Goal: Navigation & Orientation: Find specific page/section

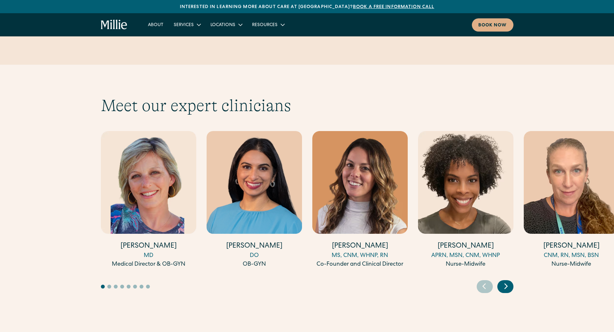
scroll to position [1708, 0]
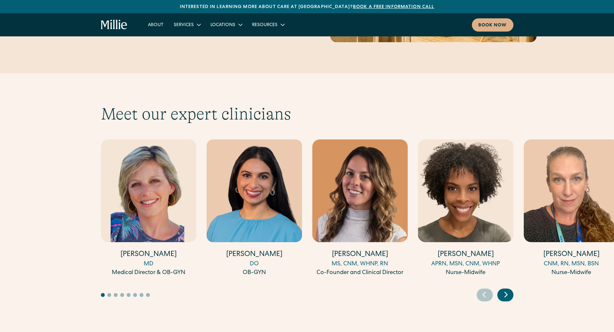
click at [512, 289] on div "Next slide" at bounding box center [505, 295] width 16 height 13
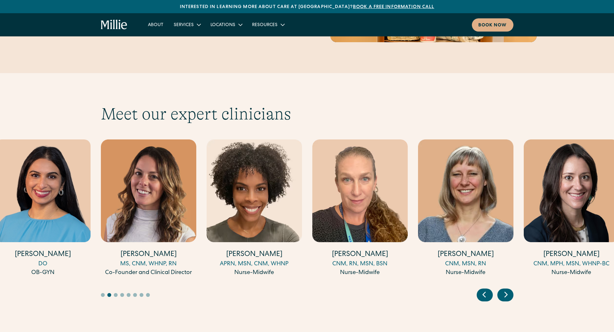
click at [512, 289] on div "Next slide" at bounding box center [505, 295] width 16 height 13
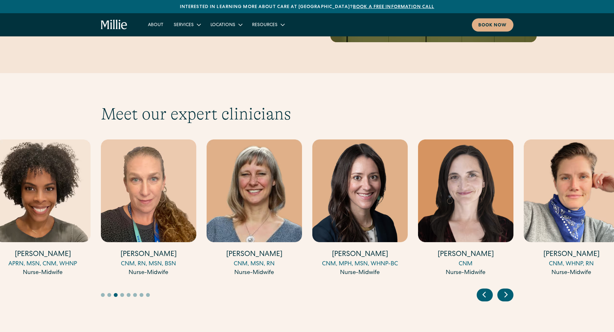
click at [510, 290] on icon "Next slide" at bounding box center [506, 295] width 10 height 10
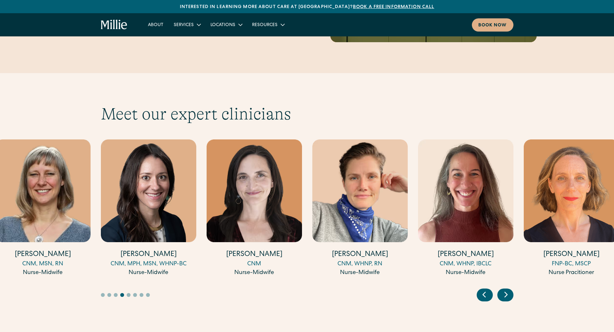
click at [510, 290] on icon "Next slide" at bounding box center [506, 295] width 10 height 10
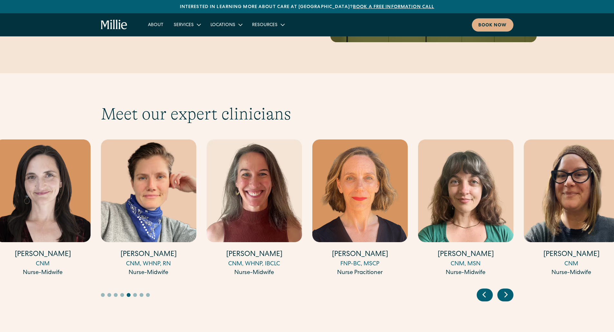
click at [510, 290] on icon "Next slide" at bounding box center [506, 295] width 10 height 10
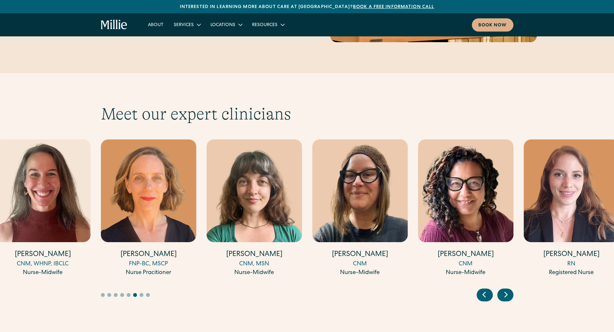
click at [510, 290] on icon "Next slide" at bounding box center [506, 295] width 10 height 10
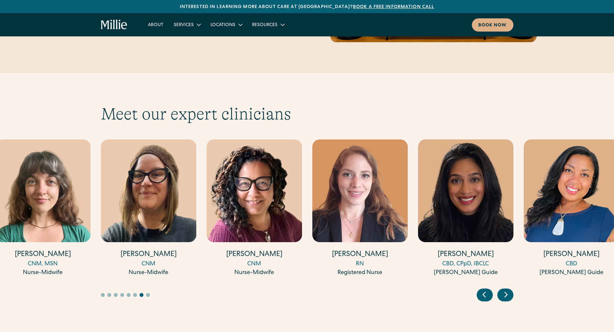
click at [510, 290] on icon "Next slide" at bounding box center [506, 295] width 10 height 10
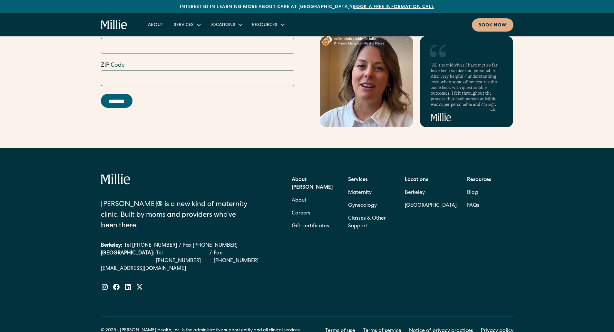
scroll to position [2566, 0]
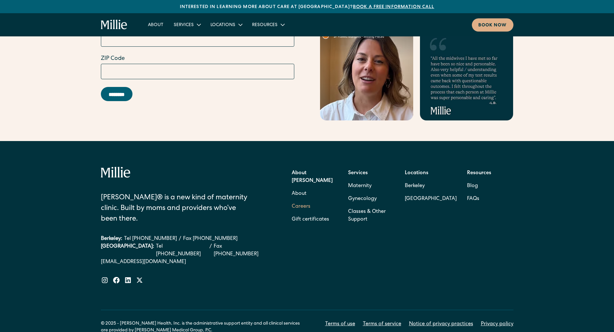
click at [307, 200] on link "Careers" at bounding box center [301, 206] width 19 height 13
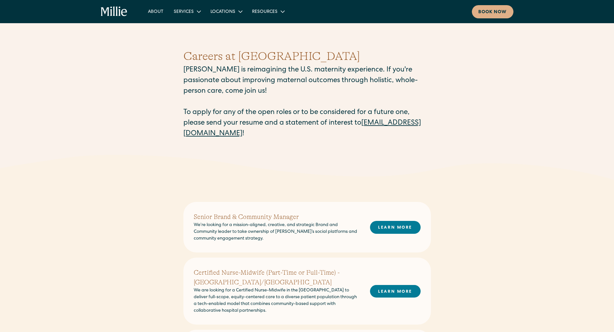
click at [106, 15] on icon "home" at bounding box center [114, 11] width 27 height 10
